Goal: Task Accomplishment & Management: Use online tool/utility

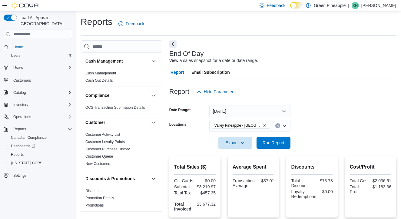
click at [264, 125] on icon "Remove Valley Pineapple - Fruitvale from selection in this group" at bounding box center [265, 125] width 2 height 2
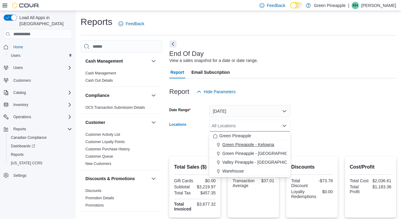
click at [266, 144] on span "Green Pineapple - Kelowna" at bounding box center [248, 144] width 52 height 6
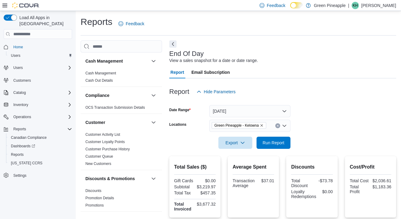
drag, startPoint x: 322, startPoint y: 128, endPoint x: 297, endPoint y: 132, distance: 25.3
click at [322, 128] on form "Date Range [DATE] Locations [GEOGRAPHIC_DATA] - [GEOGRAPHIC_DATA] Export Run Re…" at bounding box center [282, 123] width 227 height 51
click at [279, 141] on span "Run Report" at bounding box center [274, 142] width 22 height 6
click at [264, 123] on button "Remove Green Pineapple - Kelowna from selection in this group" at bounding box center [262, 125] width 4 height 4
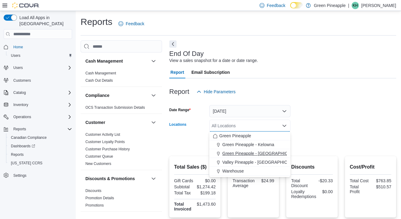
click at [262, 153] on span "Green Pineapple - [GEOGRAPHIC_DATA]" at bounding box center [262, 153] width 80 height 6
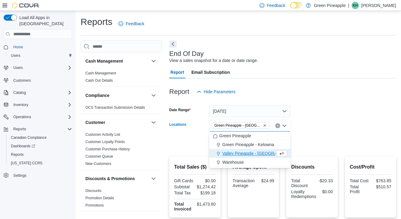
click at [308, 132] on div at bounding box center [282, 134] width 227 height 5
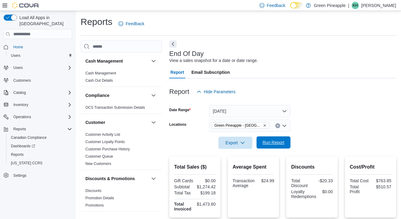
click at [278, 144] on span "Run Report" at bounding box center [274, 142] width 22 height 6
click at [273, 139] on span "Run Report" at bounding box center [273, 142] width 27 height 12
click at [263, 124] on icon "Remove Green Pineapple - Warfield from selection in this group" at bounding box center [265, 125] width 4 height 4
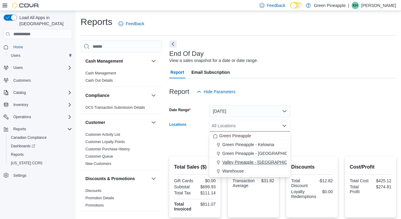
click at [261, 160] on span "Valley Pineapple - [GEOGRAPHIC_DATA]" at bounding box center [261, 162] width 79 height 6
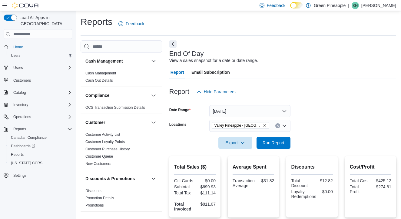
click at [303, 139] on form "Date Range [DATE] Locations Valley [GEOGRAPHIC_DATA] - [GEOGRAPHIC_DATA] Export…" at bounding box center [282, 123] width 227 height 51
click at [282, 140] on span "Run Report" at bounding box center [274, 142] width 22 height 6
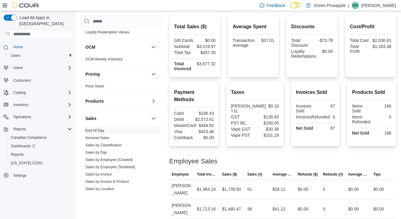
scroll to position [348, 0]
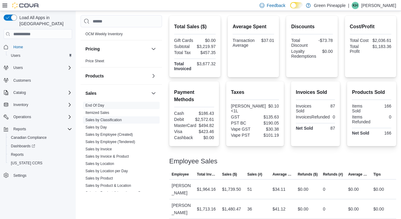
click at [115, 120] on link "Sales by Classification" at bounding box center [103, 120] width 36 height 4
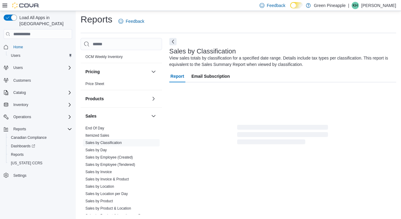
scroll to position [20, 0]
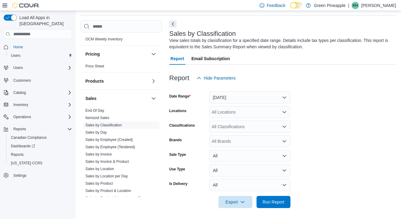
click at [268, 96] on button "[DATE]" at bounding box center [249, 97] width 81 height 12
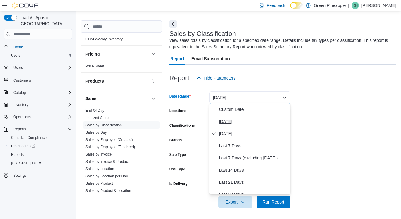
click at [231, 121] on span "[DATE]" at bounding box center [253, 121] width 69 height 7
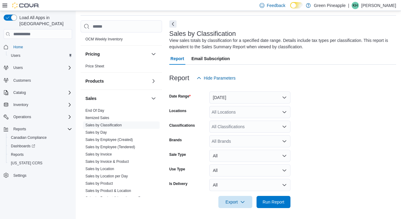
click at [264, 114] on div "All Locations" at bounding box center [249, 112] width 81 height 12
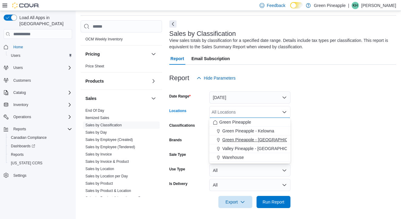
click at [251, 139] on span "Green Pineapple - [GEOGRAPHIC_DATA]" at bounding box center [262, 139] width 80 height 6
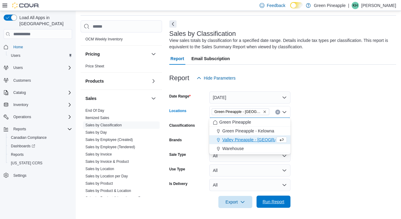
click at [273, 201] on span "Run Report" at bounding box center [274, 201] width 22 height 6
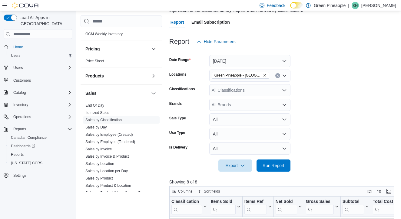
scroll to position [35, 0]
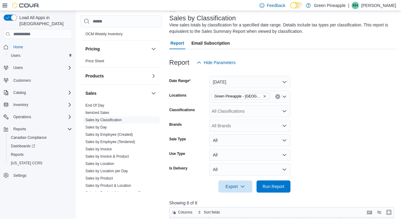
click at [265, 95] on icon "Remove Green Pineapple - Warfield from selection in this group" at bounding box center [265, 96] width 4 height 4
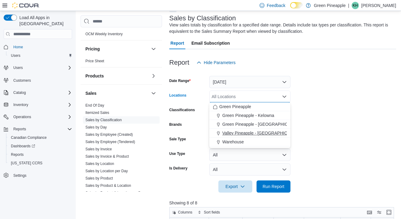
click at [263, 134] on span "Valley Pineapple - [GEOGRAPHIC_DATA]" at bounding box center [261, 133] width 79 height 6
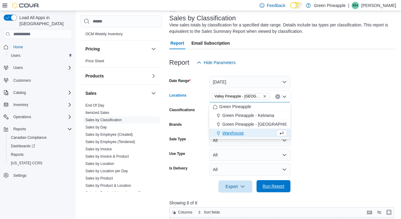
click at [277, 185] on span "Run Report" at bounding box center [274, 186] width 22 height 6
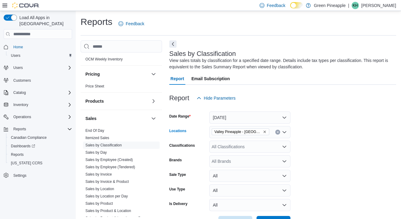
click at [264, 131] on icon "Remove Valley Pineapple - Fruitvale from selection in this group" at bounding box center [265, 132] width 4 height 4
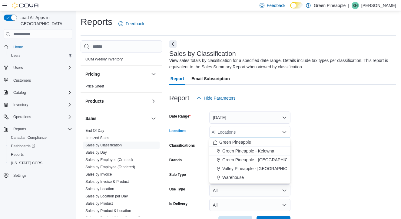
click at [261, 150] on span "Green Pineapple - Kelowna" at bounding box center [248, 151] width 52 height 6
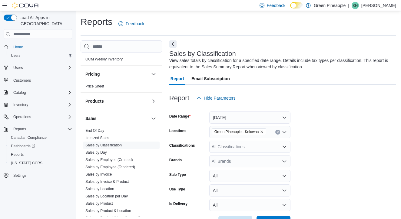
click at [317, 146] on form "Date Range [DATE] Locations Green Pineapple - Kelowna Classifications All Class…" at bounding box center [282, 166] width 227 height 124
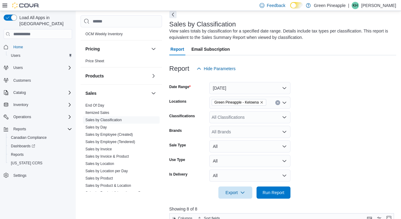
scroll to position [44, 0]
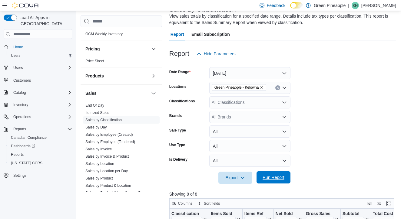
click at [278, 176] on span "Run Report" at bounding box center [274, 177] width 22 height 6
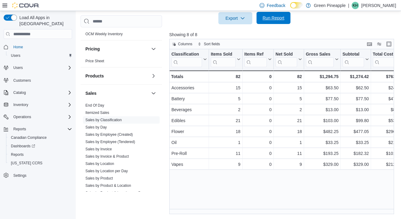
scroll to position [203, 0]
click at [99, 104] on link "End Of Day" at bounding box center [94, 105] width 19 height 4
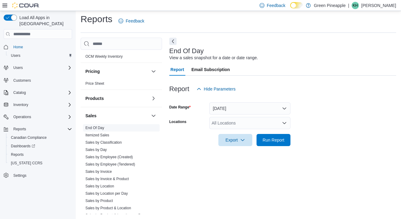
scroll to position [2, 0]
